Goal: Book appointment/travel/reservation

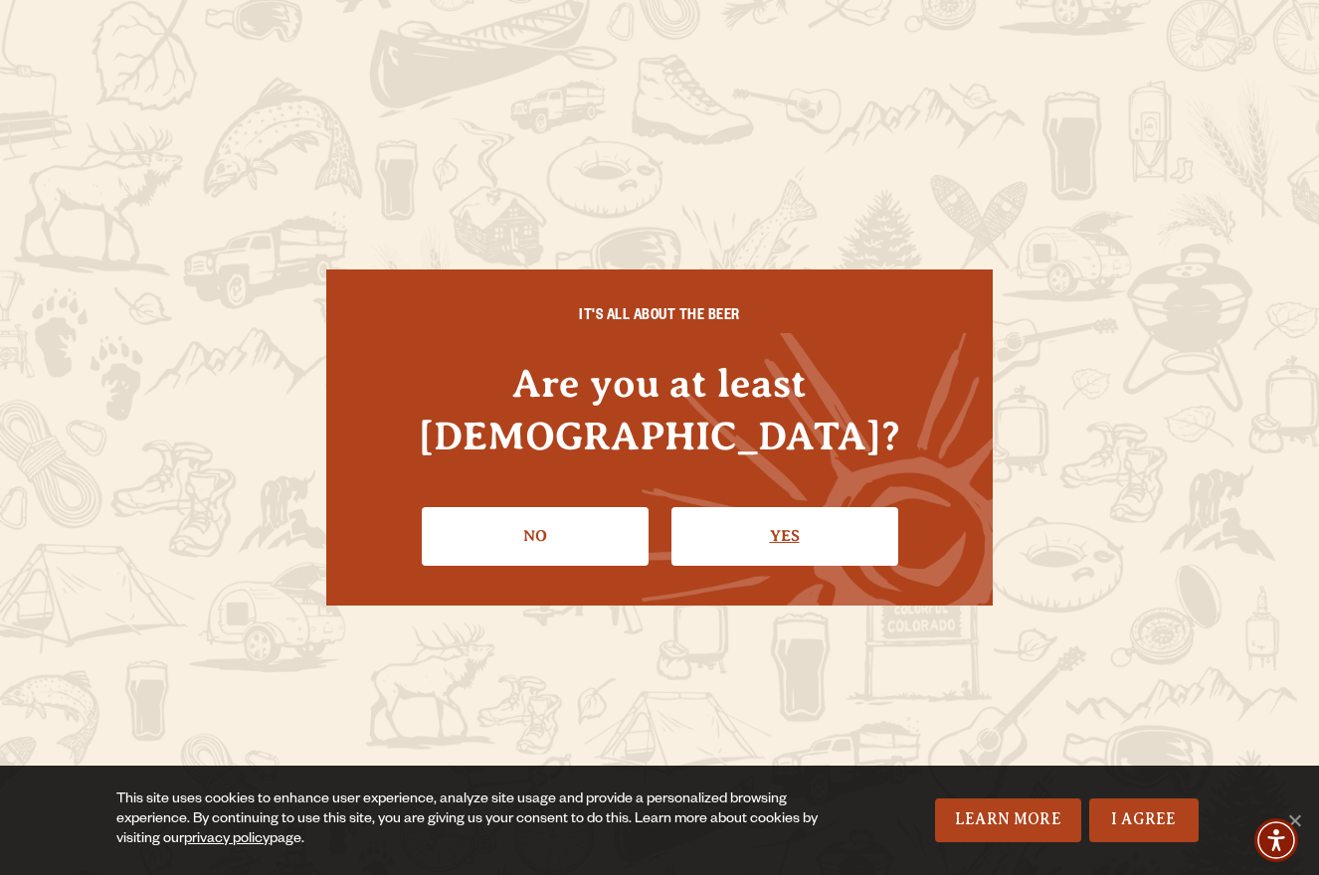
click at [800, 510] on link "Yes" at bounding box center [784, 536] width 227 height 58
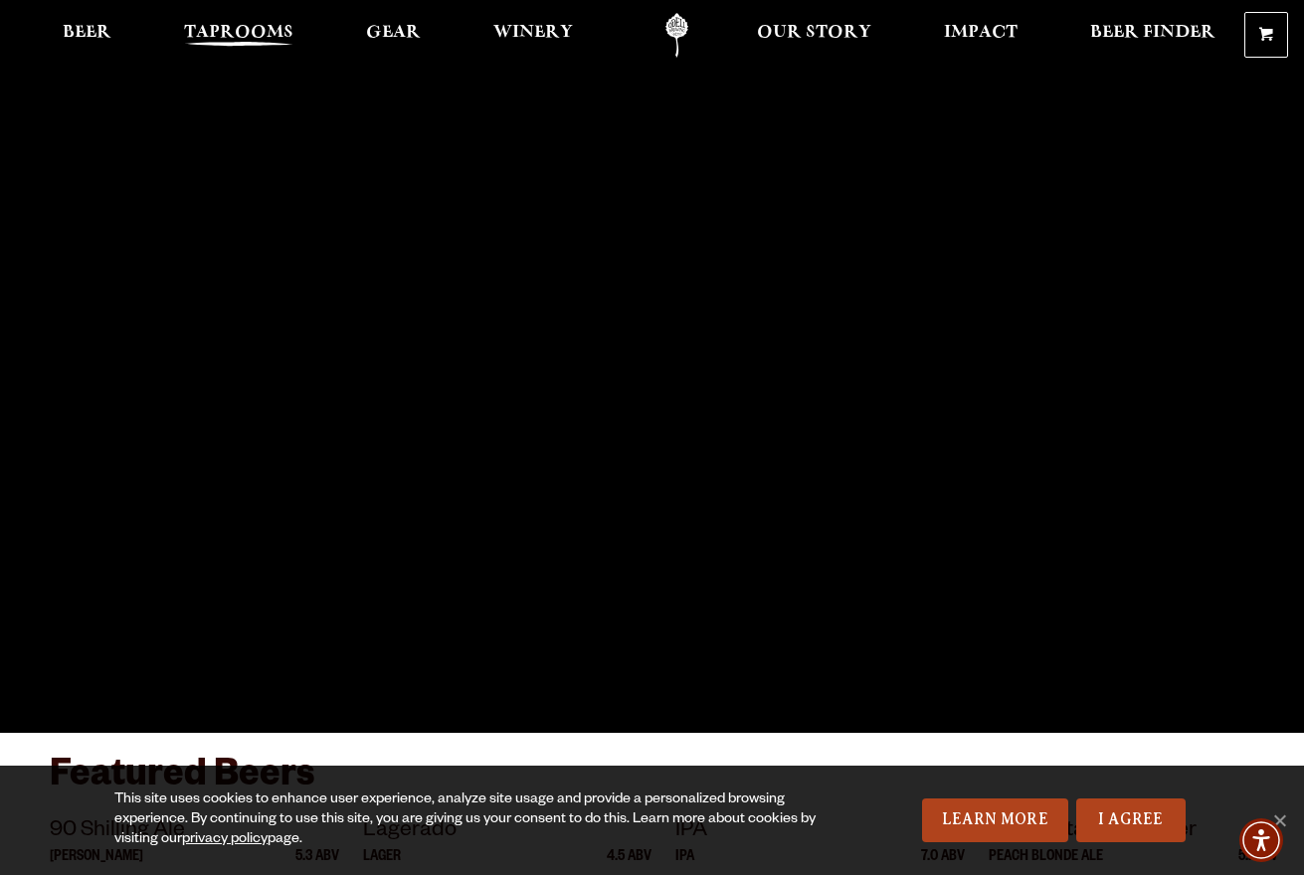
click at [224, 35] on span "Taprooms" at bounding box center [238, 33] width 109 height 16
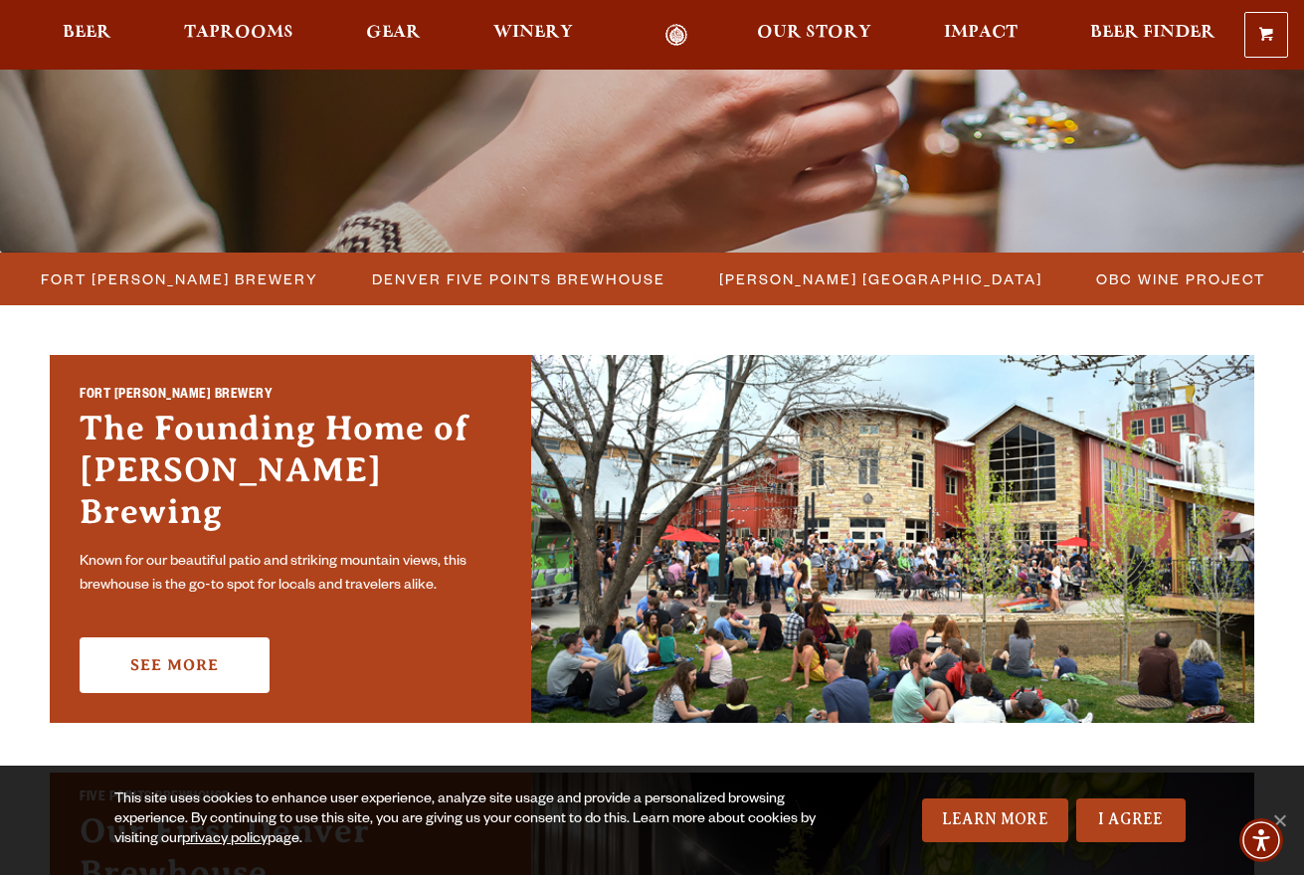
scroll to position [497, 0]
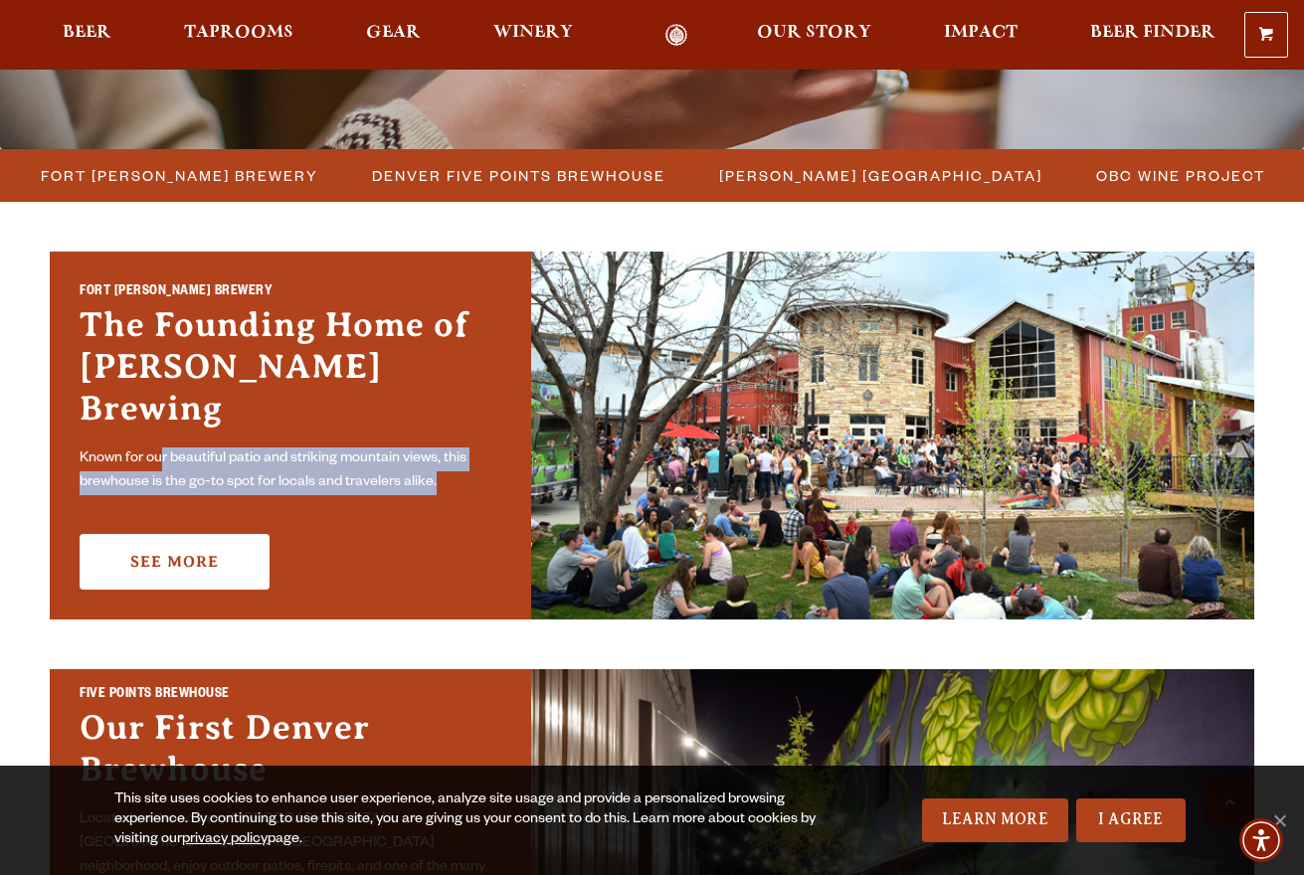
drag, startPoint x: 161, startPoint y: 433, endPoint x: 439, endPoint y: 472, distance: 280.3
click at [439, 472] on p "Known for our beautiful patio and striking mountain views, this brewhouse is th…" at bounding box center [291, 471] width 422 height 48
click at [418, 460] on p "Known for our beautiful patio and striking mountain views, this brewhouse is th…" at bounding box center [291, 471] width 422 height 48
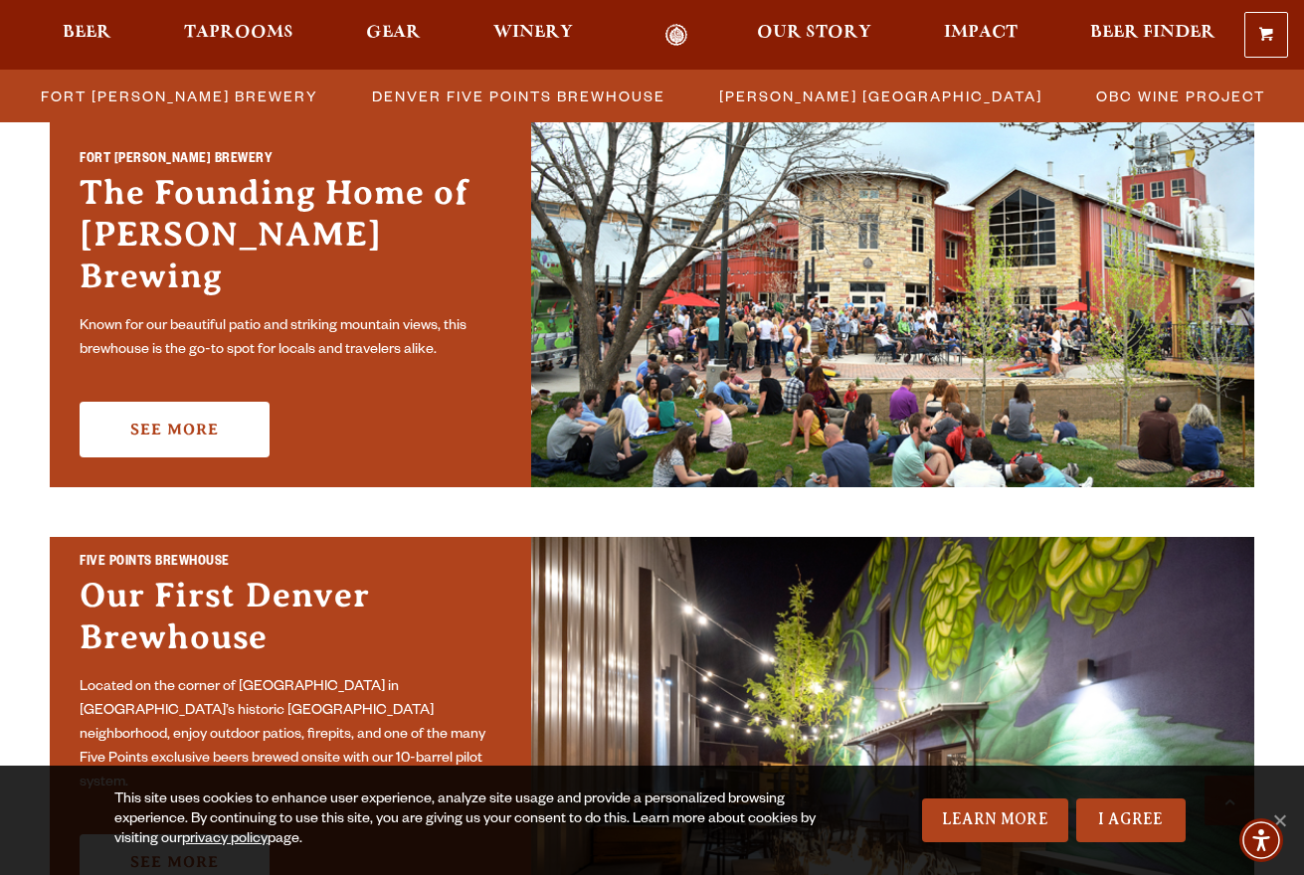
scroll to position [597, 0]
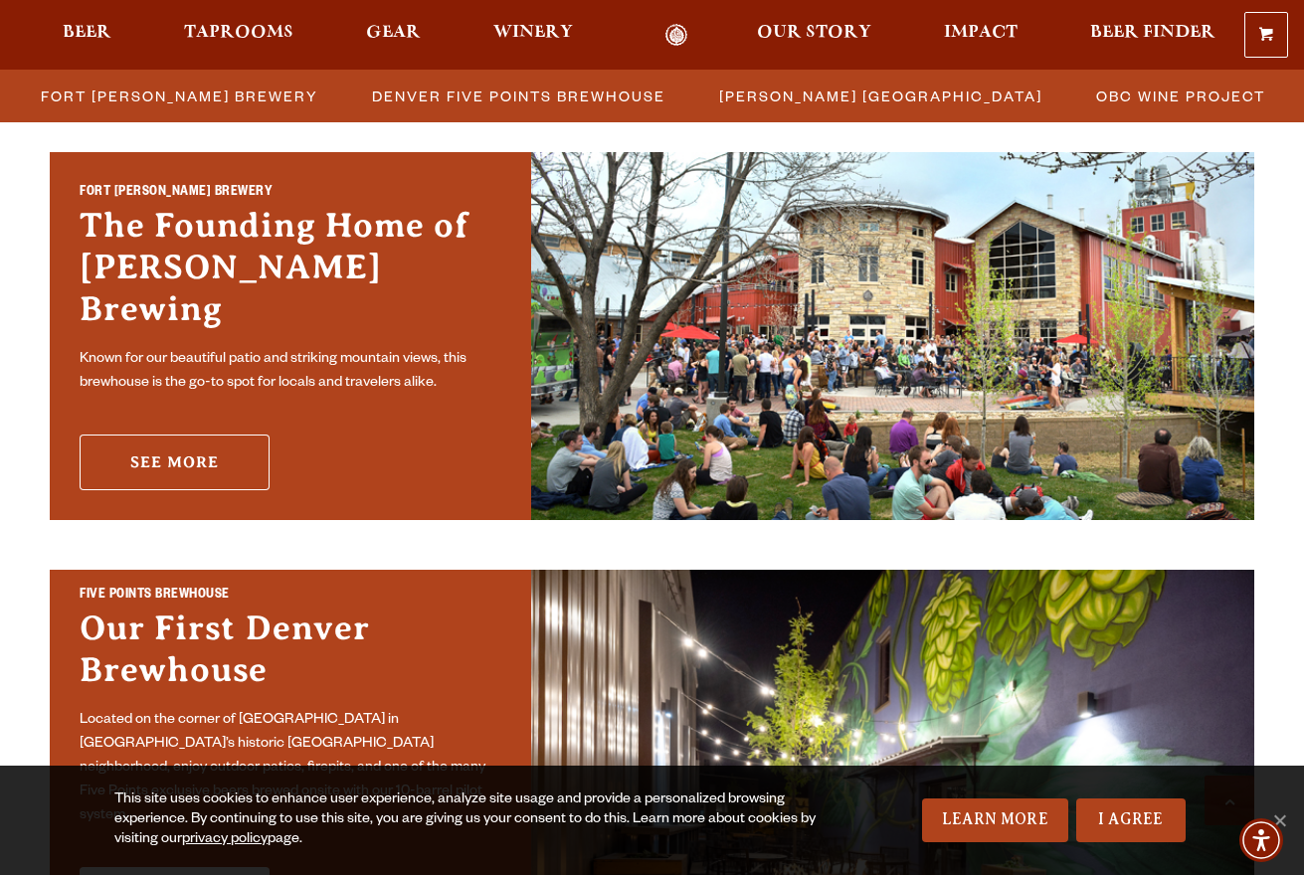
click at [197, 438] on link "See More" at bounding box center [175, 463] width 190 height 56
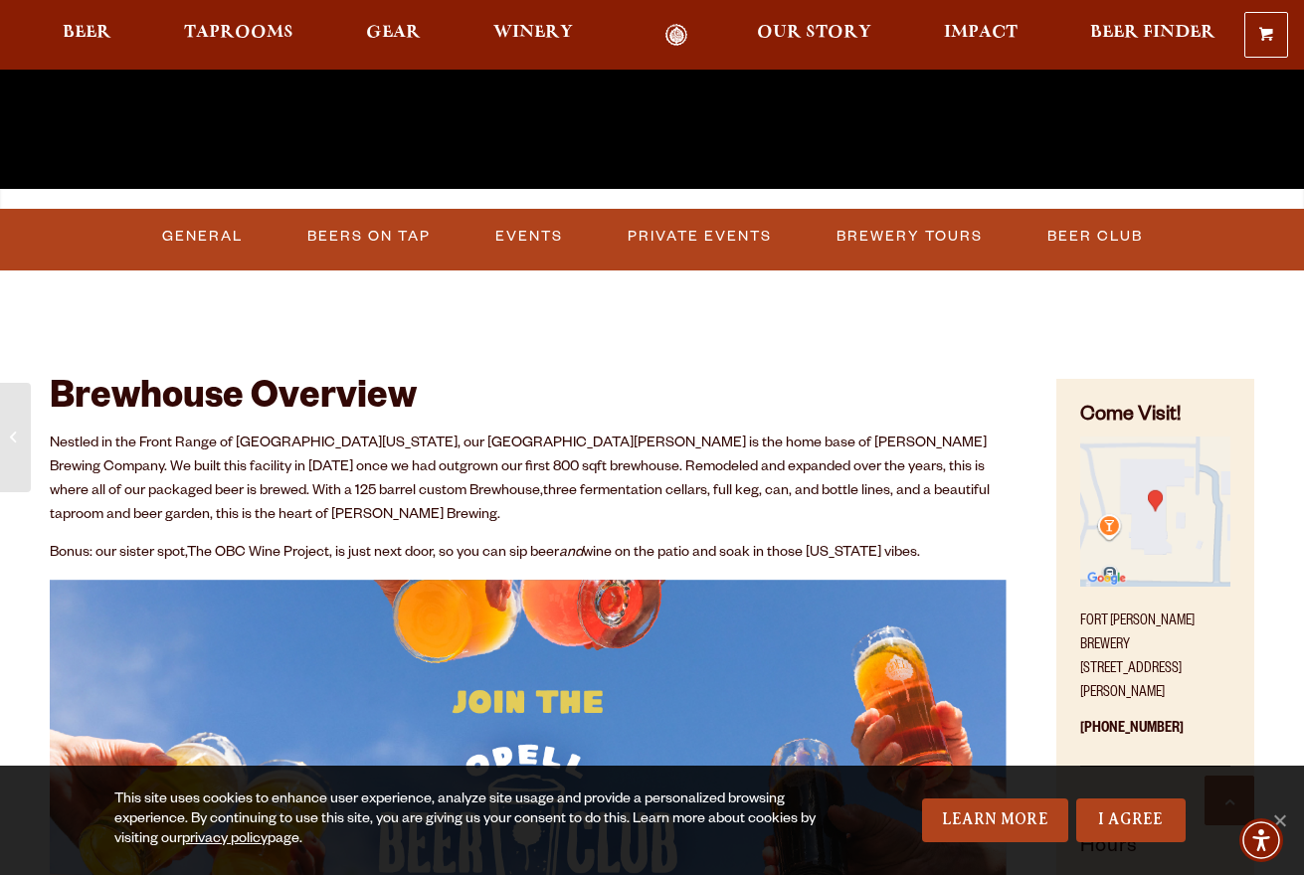
scroll to position [597, 0]
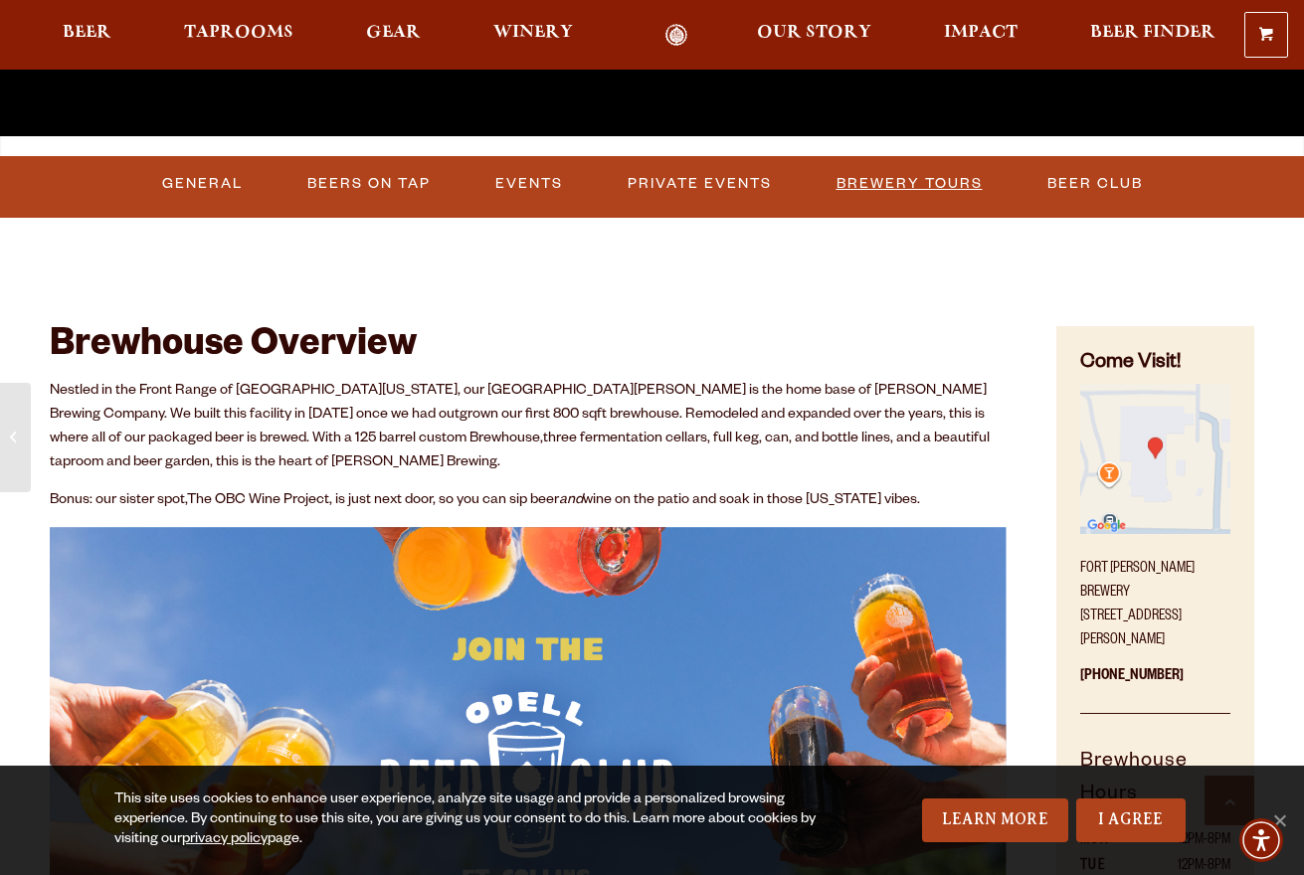
click at [950, 182] on link "Brewery Tours" at bounding box center [909, 184] width 162 height 46
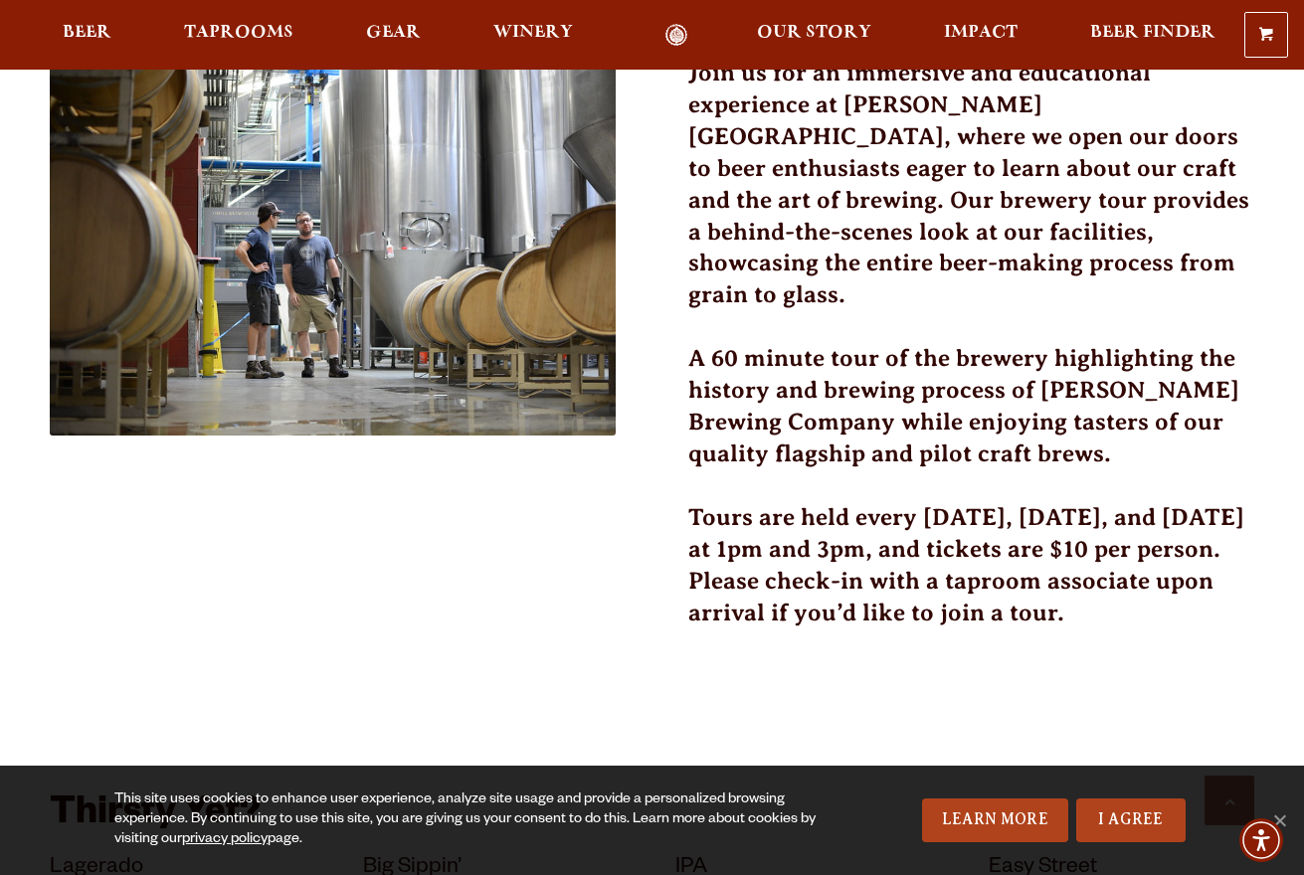
scroll to position [597, 0]
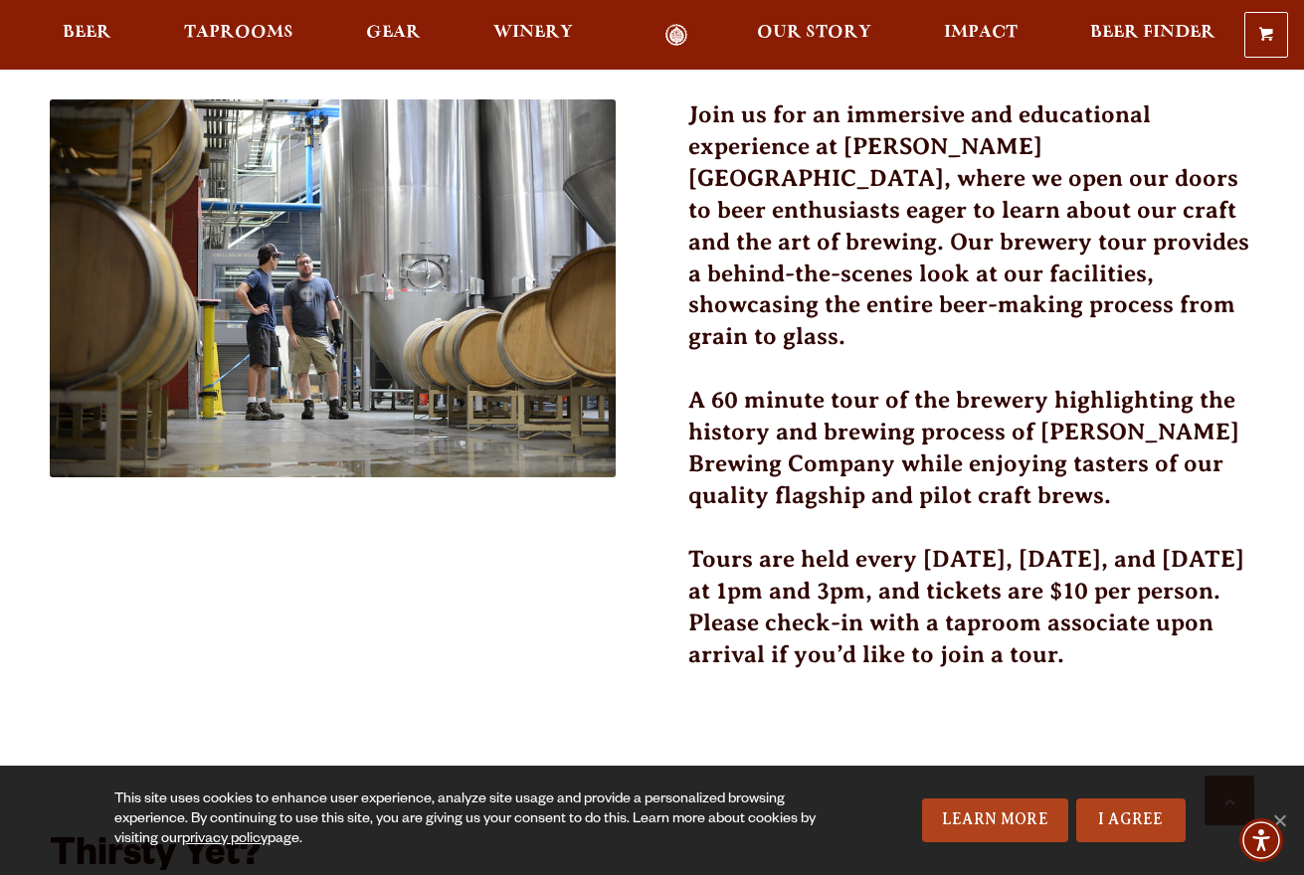
drag, startPoint x: 830, startPoint y: 523, endPoint x: 1109, endPoint y: 630, distance: 298.4
click at [1109, 630] on h3 "Tours are held every Friday, Saturday, and Sunday at 1pm and 3pm, and tickets a…" at bounding box center [971, 619] width 566 height 151
click at [1110, 630] on h3 "Tours are held every Friday, Saturday, and Sunday at 1pm and 3pm, and tickets a…" at bounding box center [971, 619] width 566 height 151
click at [1012, 555] on h3 "Tours are held every Friday, Saturday, and Sunday at 1pm and 3pm, and tickets a…" at bounding box center [971, 619] width 566 height 151
drag, startPoint x: 842, startPoint y: 512, endPoint x: 1125, endPoint y: 634, distance: 307.8
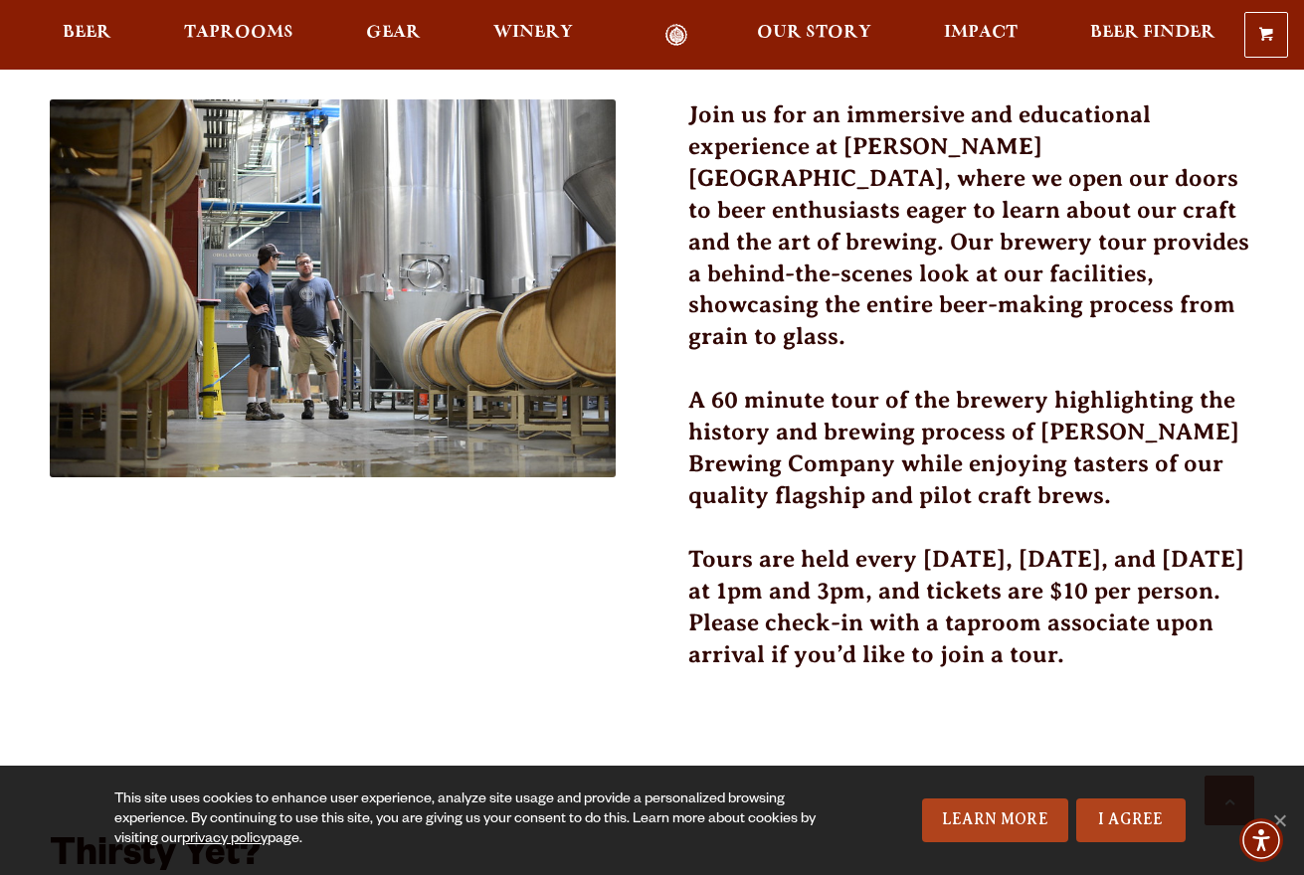
click at [1125, 634] on h3 "Tours are held every Friday, Saturday, and Sunday at 1pm and 3pm, and tickets a…" at bounding box center [971, 619] width 566 height 151
click at [1126, 634] on h3 "Tours are held every Friday, Saturday, and Sunday at 1pm and 3pm, and tickets a…" at bounding box center [971, 619] width 566 height 151
drag, startPoint x: 1116, startPoint y: 623, endPoint x: 656, endPoint y: 504, distance: 474.4
click at [646, 499] on div "Join us for an immersive and educational experience at Odell Brewing, where we …" at bounding box center [652, 876] width 1204 height 1555
click at [691, 544] on h3 "Tours are held every Friday, Saturday, and Sunday at 1pm and 3pm, and tickets a…" at bounding box center [971, 619] width 566 height 151
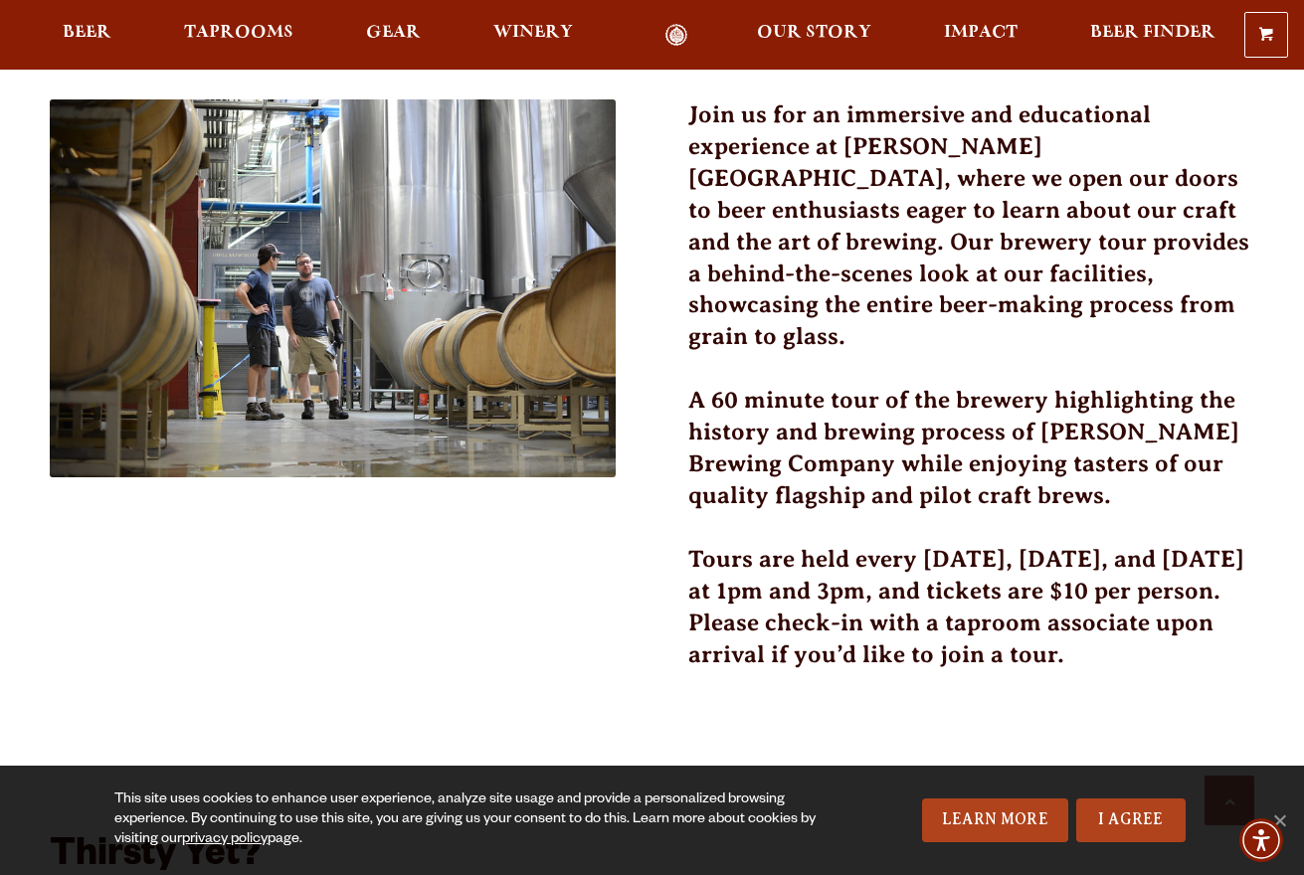
drag, startPoint x: 686, startPoint y: 523, endPoint x: 640, endPoint y: 538, distance: 48.1
click at [640, 538] on div "Join us for an immersive and educational experience at Odell Brewing, where we …" at bounding box center [652, 876] width 1204 height 1555
click at [716, 544] on h3 "Tours are held every Friday, Saturday, and Sunday at 1pm and 3pm, and tickets a…" at bounding box center [971, 619] width 566 height 151
